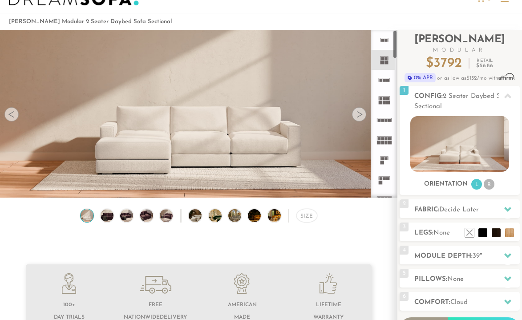
scroll to position [15, 0]
click at [386, 146] on icon at bounding box center [384, 145] width 20 height 20
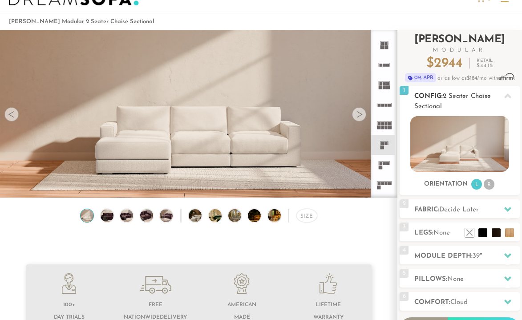
click at [476, 187] on li "L" at bounding box center [477, 184] width 11 height 11
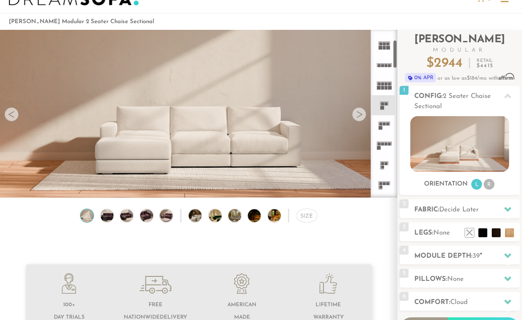
scroll to position [58, 0]
click at [382, 100] on rect at bounding box center [382, 100] width 3 height 3
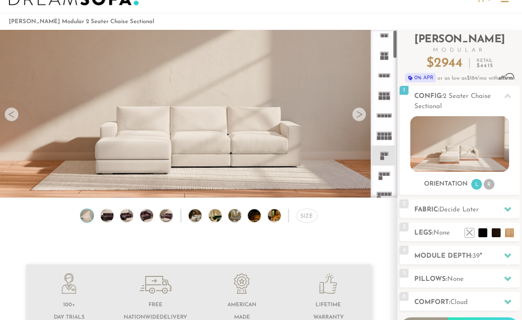
scroll to position [0, 0]
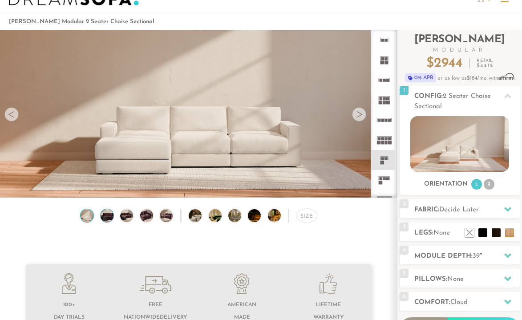
click at [106, 218] on img at bounding box center [107, 215] width 16 height 13
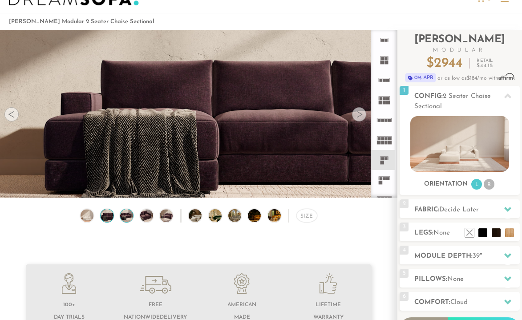
click at [122, 218] on img at bounding box center [127, 215] width 16 height 13
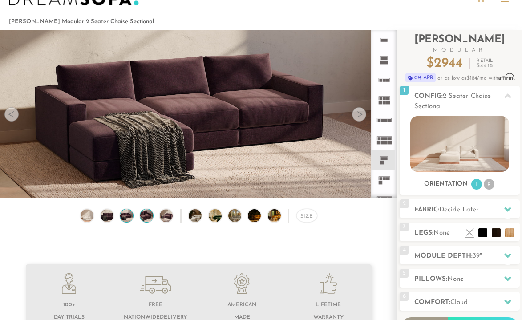
click at [143, 215] on img at bounding box center [147, 215] width 16 height 13
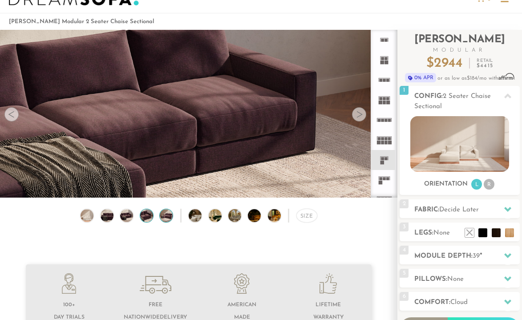
click at [159, 216] on img at bounding box center [167, 215] width 16 height 13
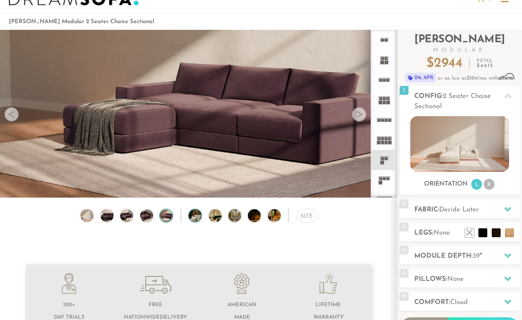
click at [197, 214] on img at bounding box center [200, 215] width 23 height 13
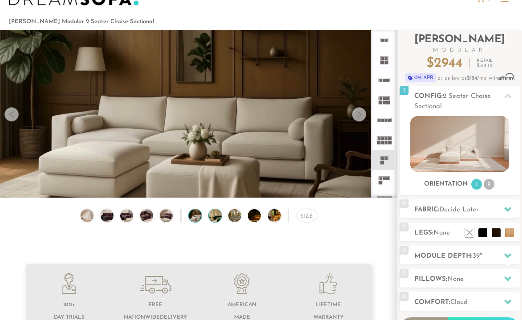
click at [214, 215] on img at bounding box center [220, 215] width 23 height 13
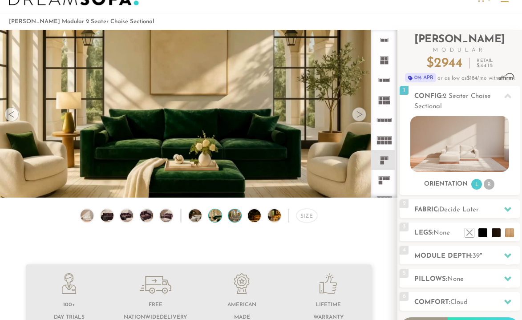
click at [232, 217] on img at bounding box center [239, 215] width 23 height 13
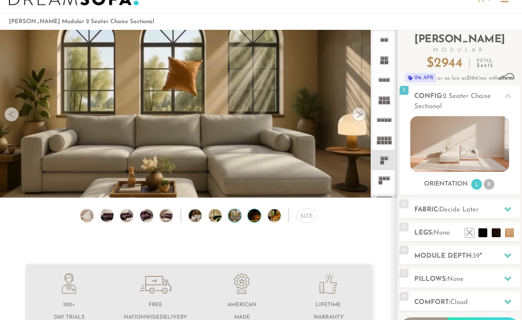
click at [249, 214] on img at bounding box center [259, 215] width 23 height 13
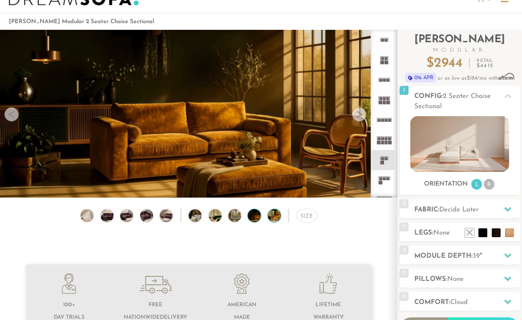
click at [274, 218] on img at bounding box center [279, 215] width 23 height 13
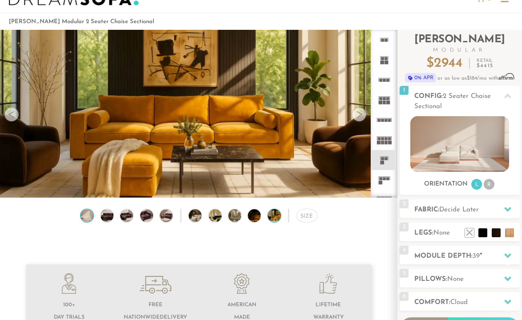
click at [85, 217] on img at bounding box center [87, 215] width 16 height 13
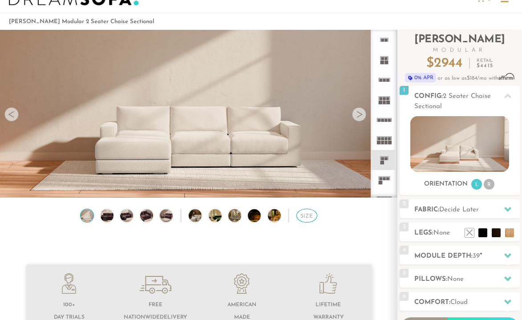
click at [309, 215] on div "Size" at bounding box center [307, 216] width 21 height 14
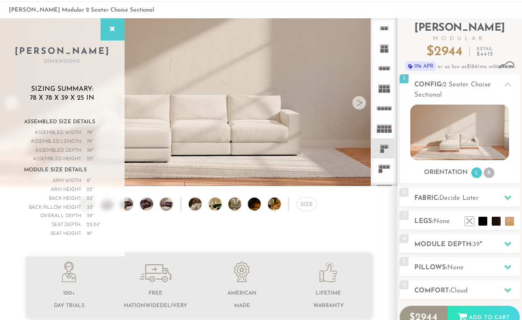
scroll to position [36, 0]
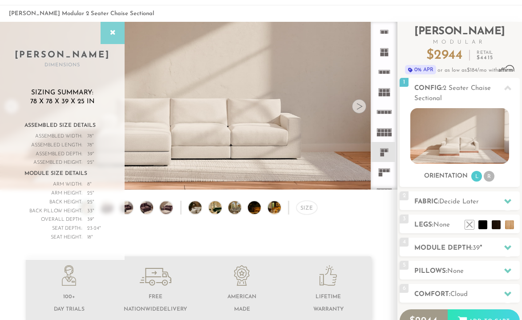
click at [107, 37] on div at bounding box center [113, 33] width 24 height 22
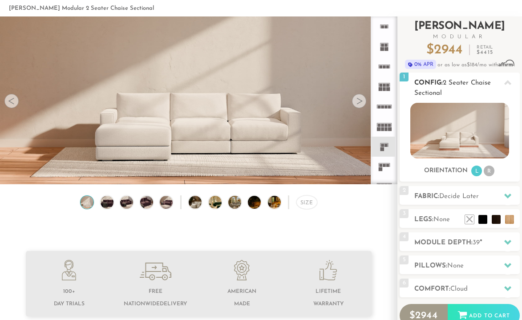
scroll to position [29, 0]
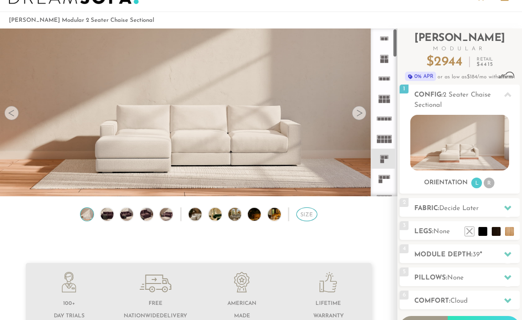
click at [310, 218] on div "Size" at bounding box center [307, 214] width 21 height 14
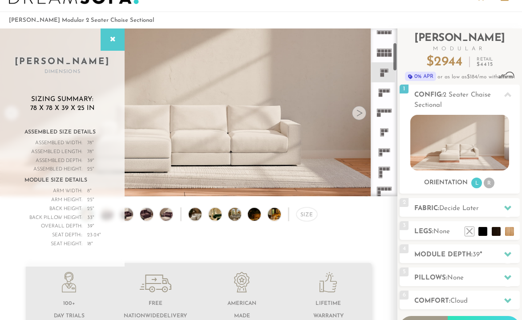
scroll to position [90, 0]
click at [385, 129] on icon at bounding box center [384, 129] width 20 height 20
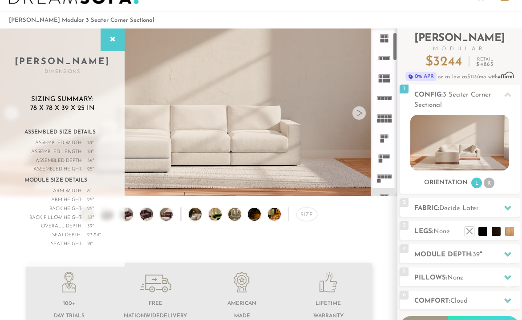
scroll to position [19, 0]
click at [383, 134] on icon at bounding box center [384, 140] width 20 height 20
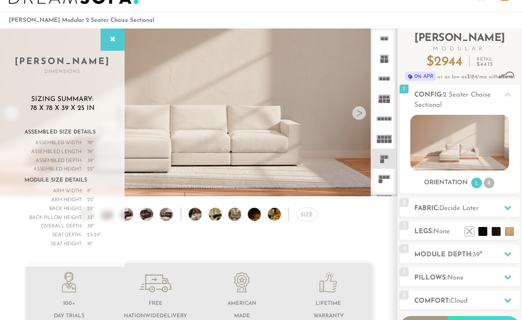
click at [384, 34] on icon at bounding box center [384, 38] width 20 height 20
